Goal: Check status: Check status

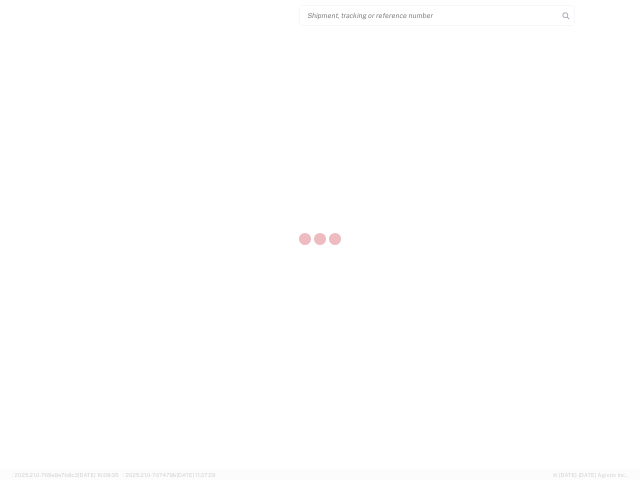
select select "US"
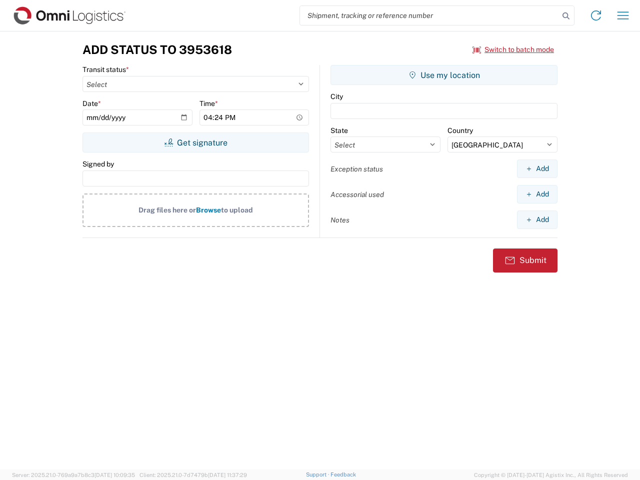
click at [430, 16] on input "search" at bounding box center [429, 15] width 259 height 19
click at [566, 16] on icon at bounding box center [566, 16] width 14 height 14
click at [596, 16] on icon at bounding box center [596, 16] width 16 height 16
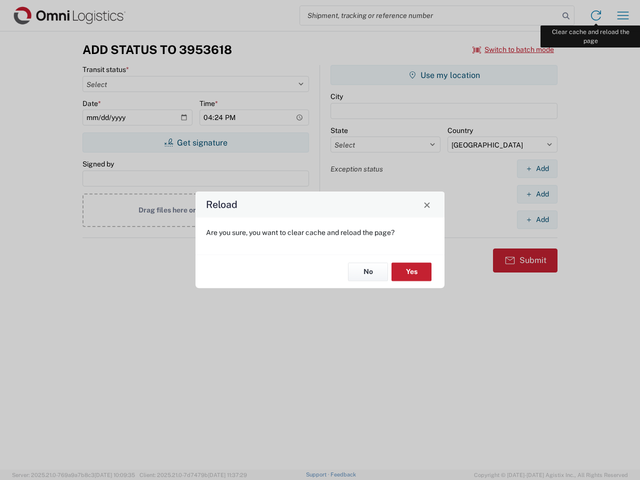
click at [623, 16] on div "Reload Are you sure, you want to clear cache and reload the page? No Yes" at bounding box center [320, 240] width 640 height 480
click at [514, 50] on div "Reload Are you sure, you want to clear cache and reload the page? No Yes" at bounding box center [320, 240] width 640 height 480
click at [196, 143] on div "Reload Are you sure, you want to clear cache and reload the page? No Yes" at bounding box center [320, 240] width 640 height 480
click at [444, 75] on div "Reload Are you sure, you want to clear cache and reload the page? No Yes" at bounding box center [320, 240] width 640 height 480
click at [537, 169] on div "Reload Are you sure, you want to clear cache and reload the page? No Yes" at bounding box center [320, 240] width 640 height 480
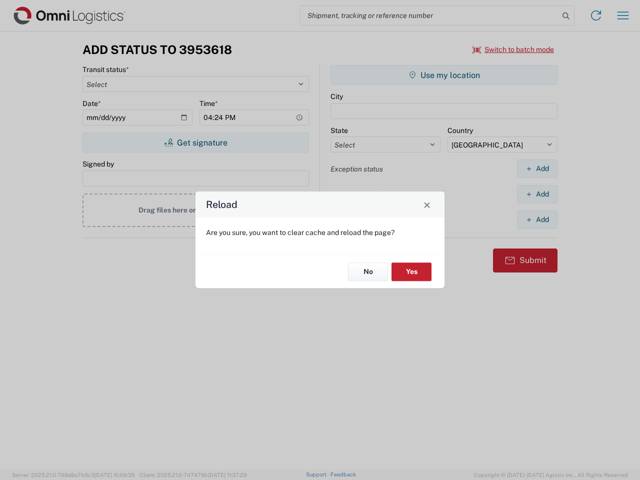
click at [537, 194] on div "Reload Are you sure, you want to clear cache and reload the page? No Yes" at bounding box center [320, 240] width 640 height 480
click at [537, 220] on div "Reload Are you sure, you want to clear cache and reload the page? No Yes" at bounding box center [320, 240] width 640 height 480
